Goal: Information Seeking & Learning: Learn about a topic

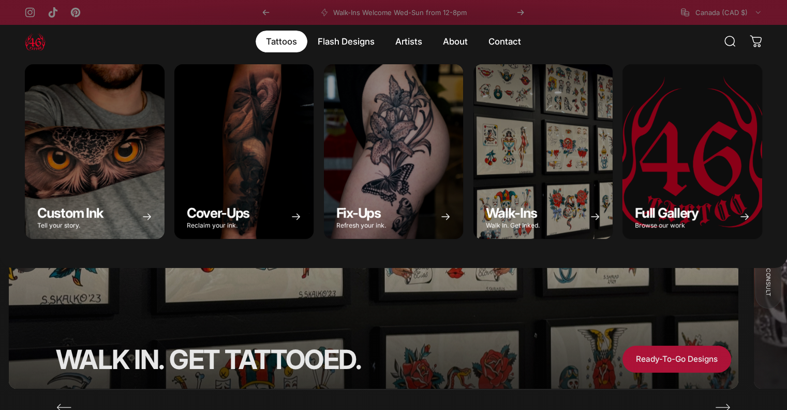
click at [284, 45] on magnet-element "Tattoos Tattoos" at bounding box center [282, 42] width 52 height 22
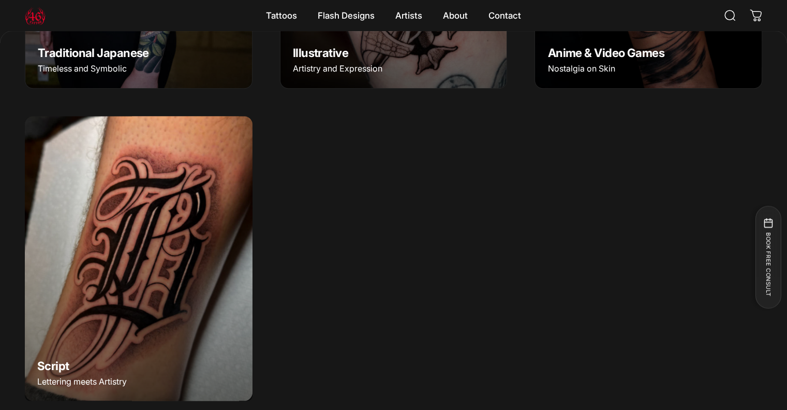
scroll to position [1033, 0]
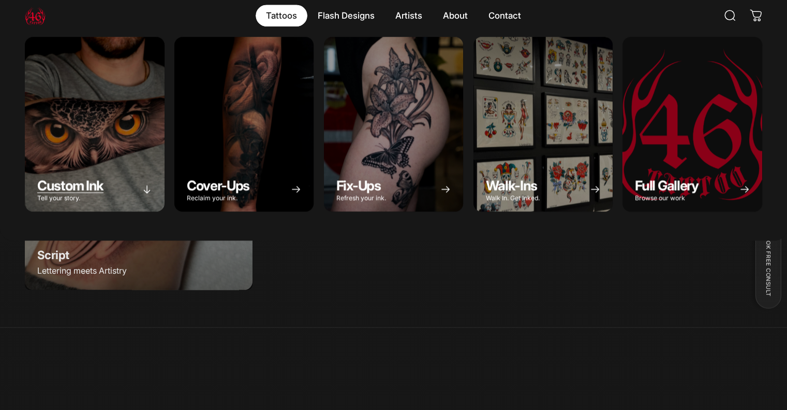
click at [94, 160] on div "Custom Ink" at bounding box center [95, 124] width 140 height 174
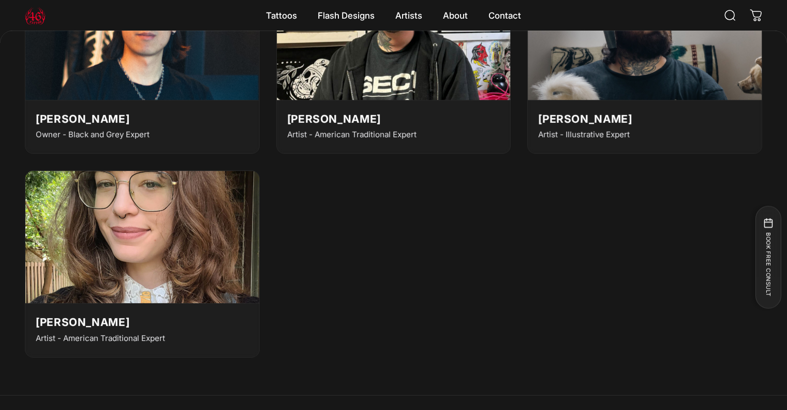
scroll to position [3003, 0]
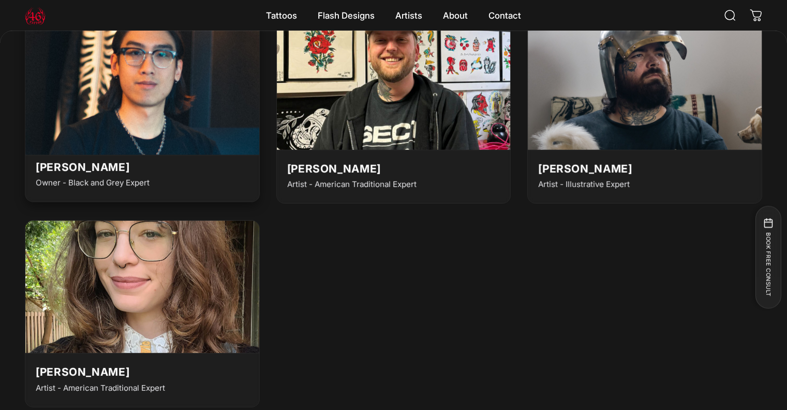
click at [210, 142] on img at bounding box center [141, 82] width 257 height 146
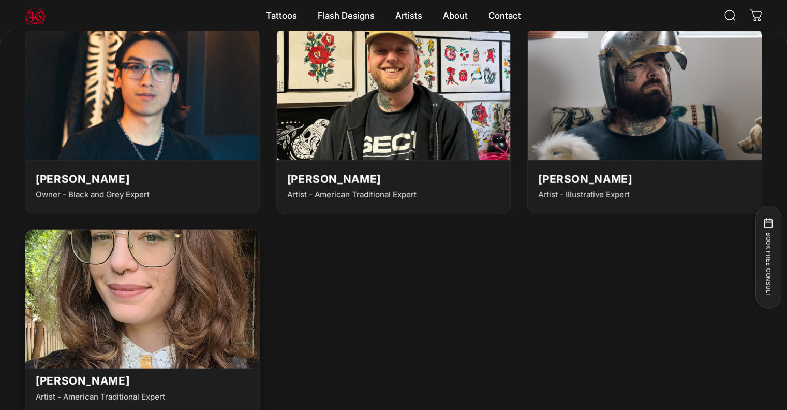
click at [170, 318] on img at bounding box center [141, 296] width 257 height 146
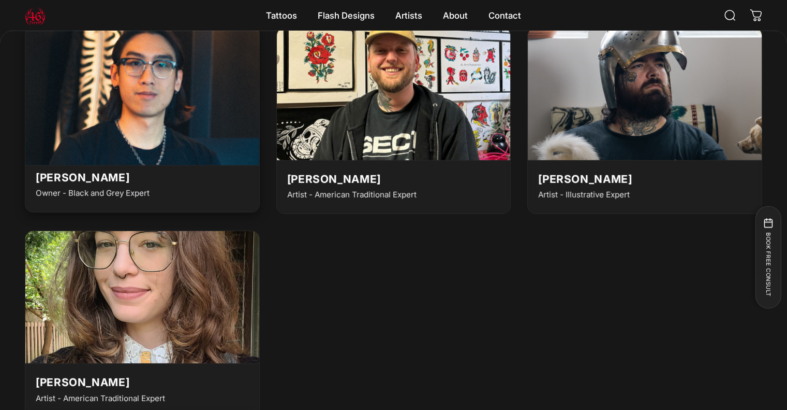
click at [134, 166] on img at bounding box center [141, 93] width 257 height 146
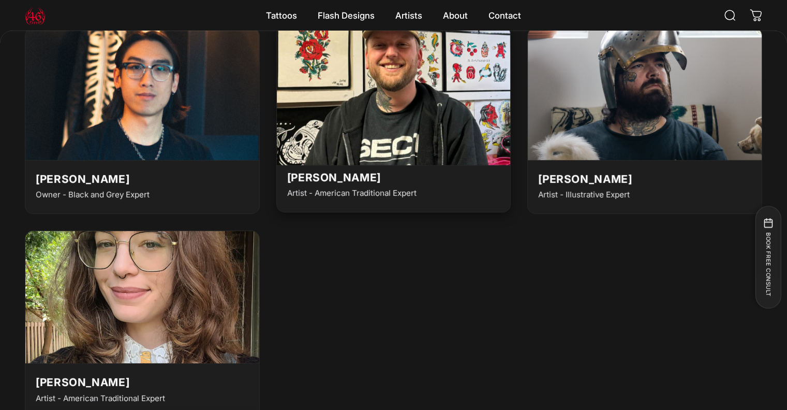
click at [372, 132] on img at bounding box center [393, 93] width 257 height 146
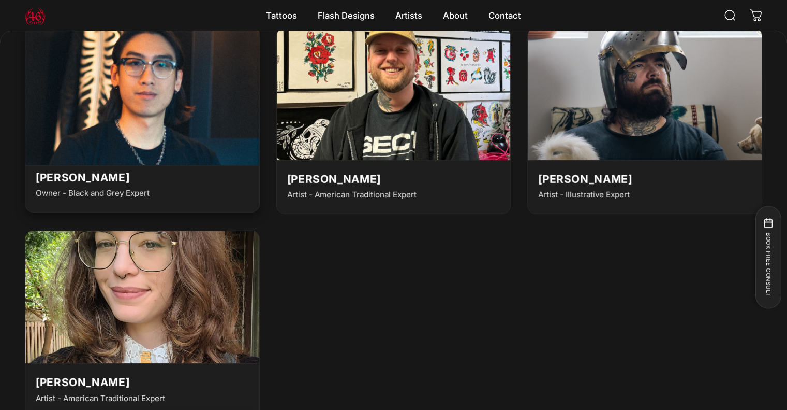
click at [127, 128] on img at bounding box center [141, 93] width 257 height 146
click at [131, 166] on img at bounding box center [141, 93] width 257 height 146
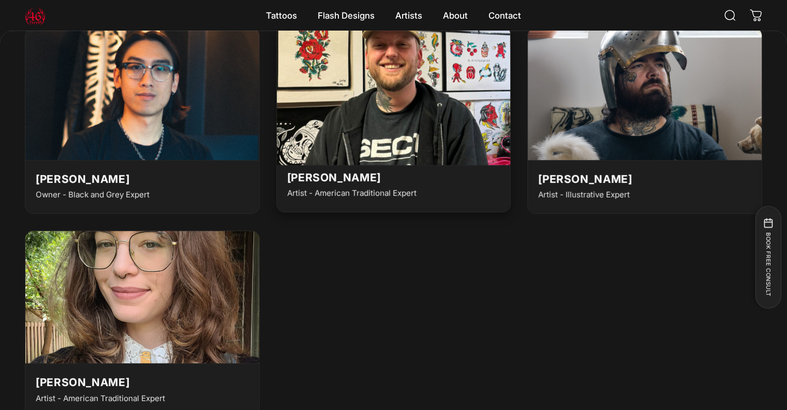
click at [406, 161] on img at bounding box center [393, 93] width 257 height 146
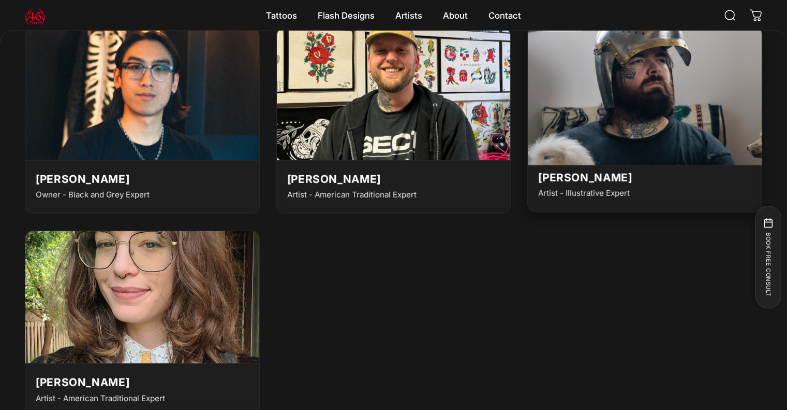
click at [661, 166] on img at bounding box center [645, 93] width 257 height 146
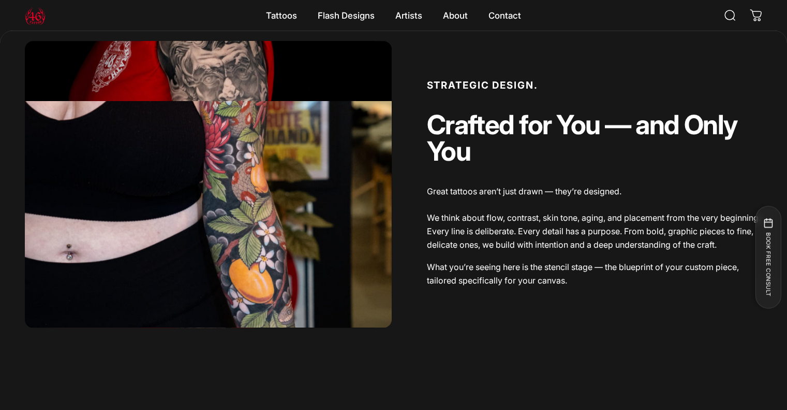
scroll to position [766, 0]
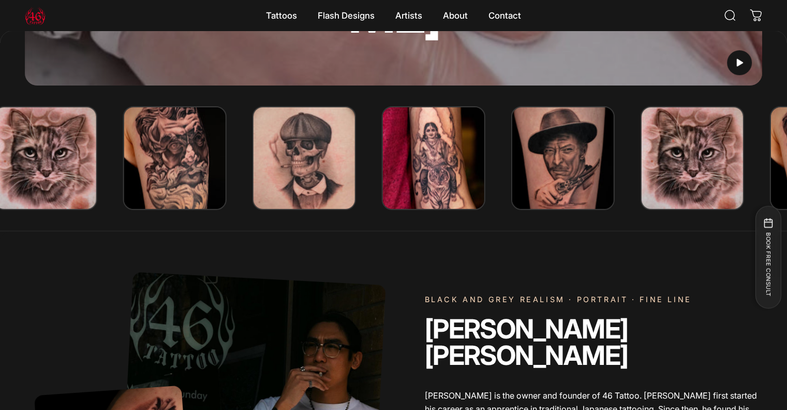
scroll to position [205, 0]
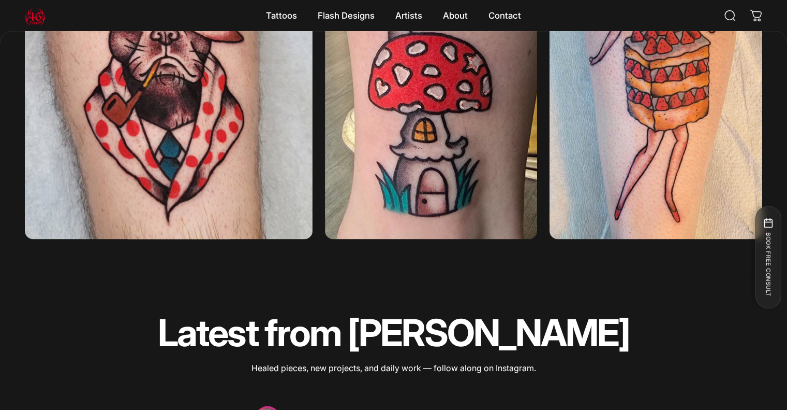
scroll to position [1861, 0]
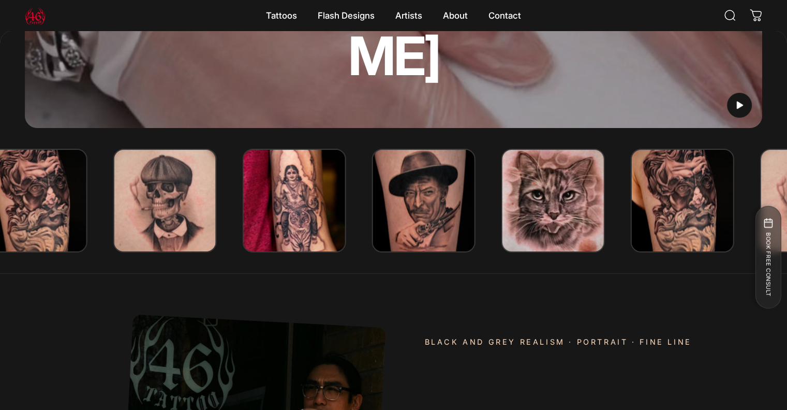
scroll to position [256, 0]
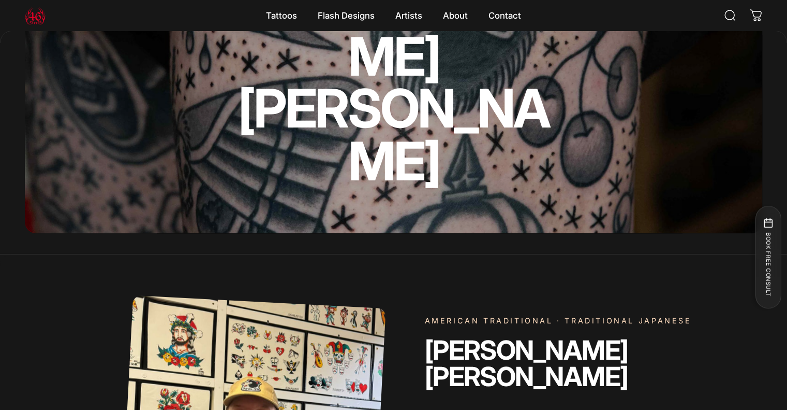
scroll to position [412, 0]
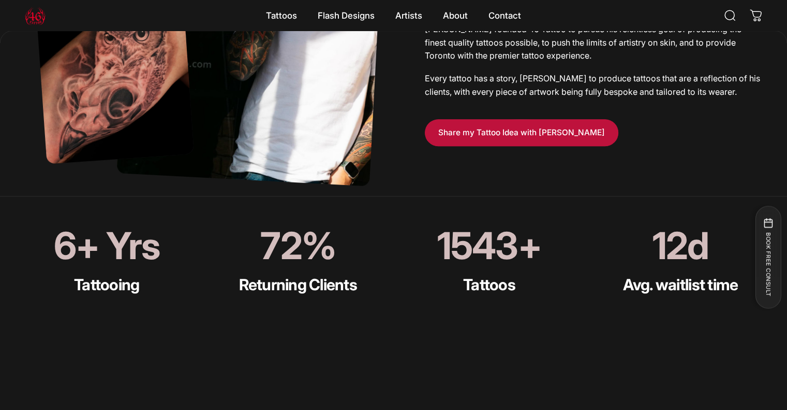
scroll to position [722, 0]
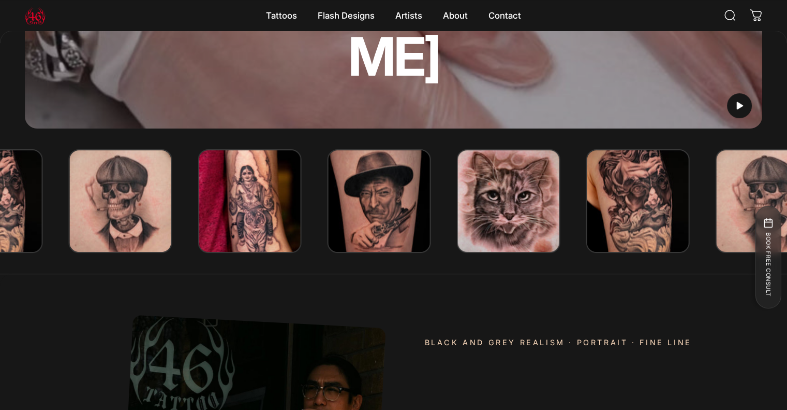
scroll to position [256, 0]
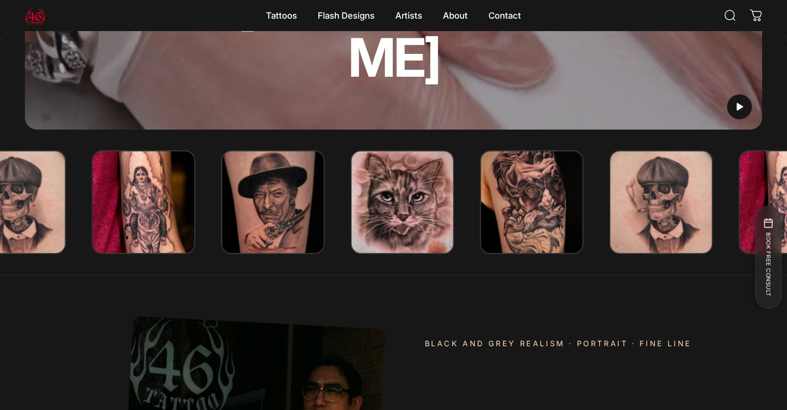
click at [689, 254] on img at bounding box center [661, 202] width 104 height 104
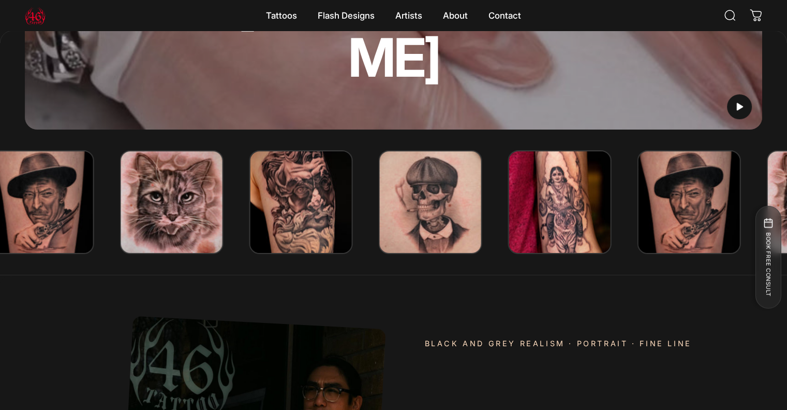
click at [592, 254] on img at bounding box center [560, 202] width 104 height 104
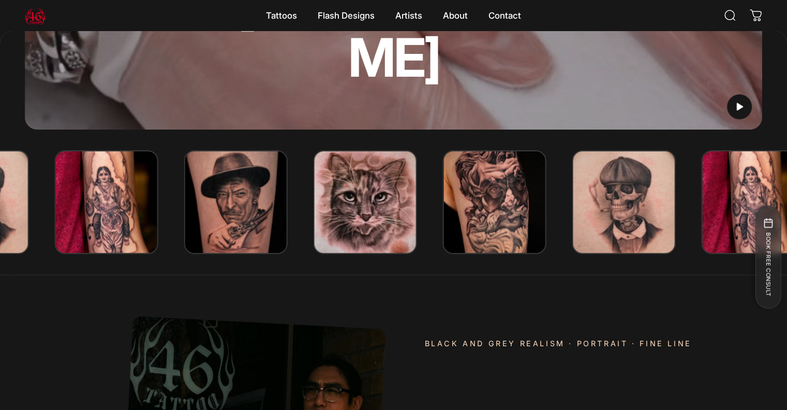
click at [417, 254] on img at bounding box center [366, 202] width 104 height 104
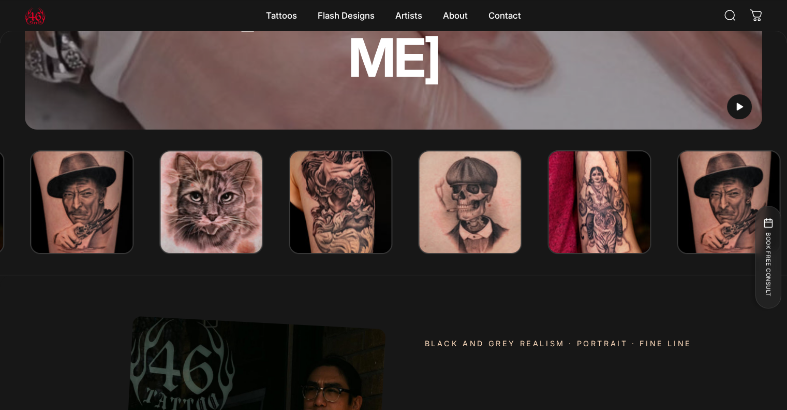
click at [263, 254] on img at bounding box center [211, 202] width 104 height 104
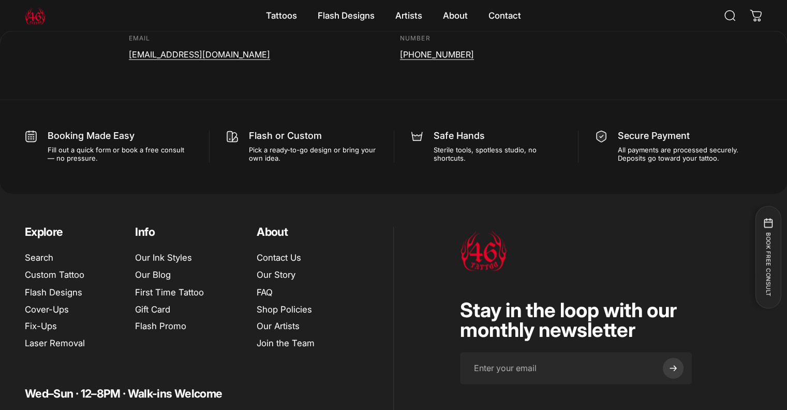
scroll to position [5693, 0]
